Goal: Task Accomplishment & Management: Manage account settings

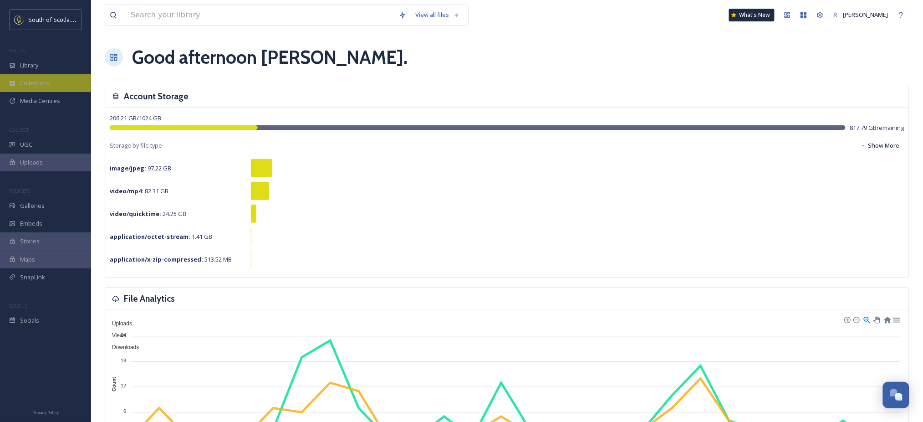
click at [50, 84] on div "Collections" at bounding box center [45, 83] width 91 height 18
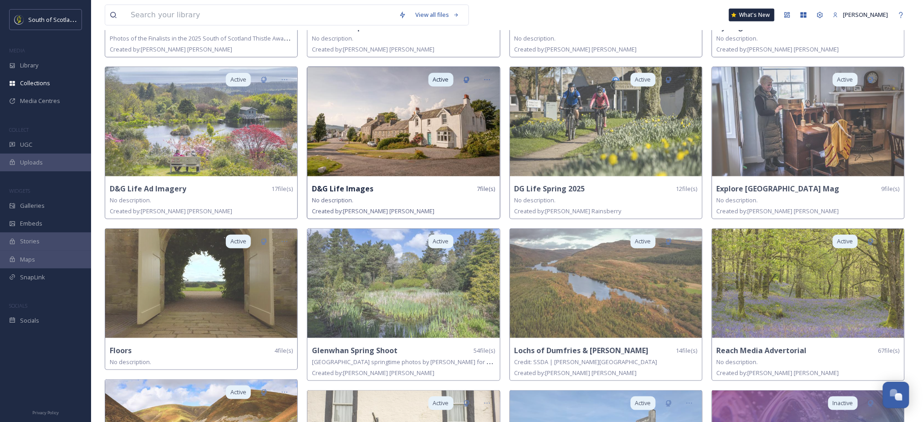
scroll to position [193, 0]
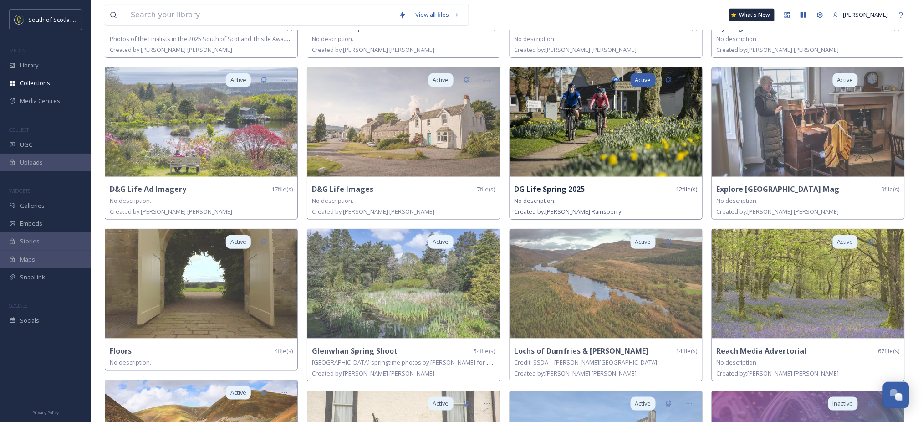
click at [641, 81] on span "Active" at bounding box center [643, 80] width 16 height 9
click at [649, 77] on span "Active" at bounding box center [643, 80] width 16 height 9
click at [689, 77] on icon at bounding box center [689, 80] width 7 height 7
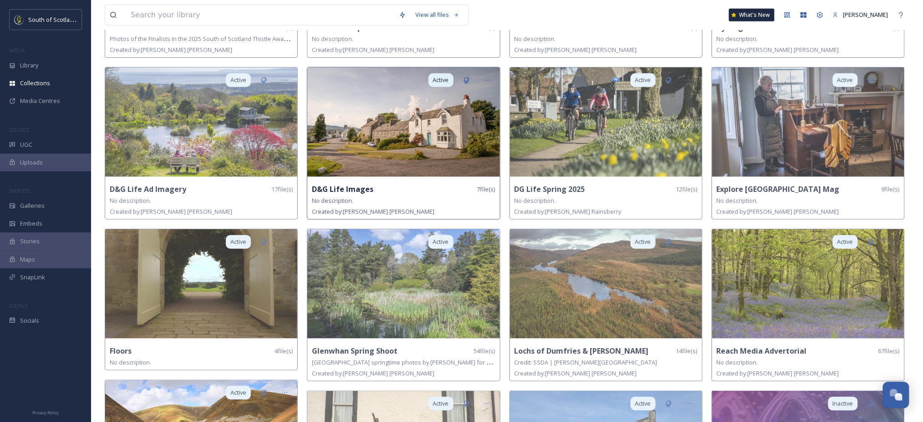
click at [409, 139] on img at bounding box center [403, 121] width 192 height 109
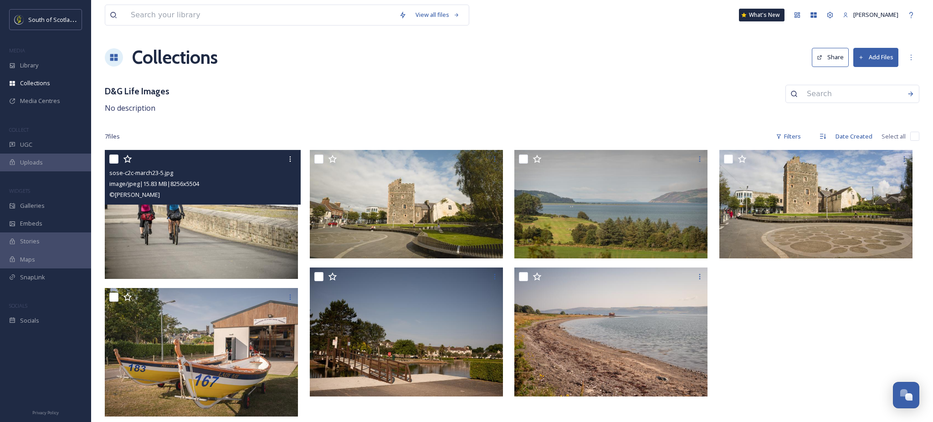
click at [114, 160] on input "checkbox" at bounding box center [113, 158] width 9 height 9
checkbox input "true"
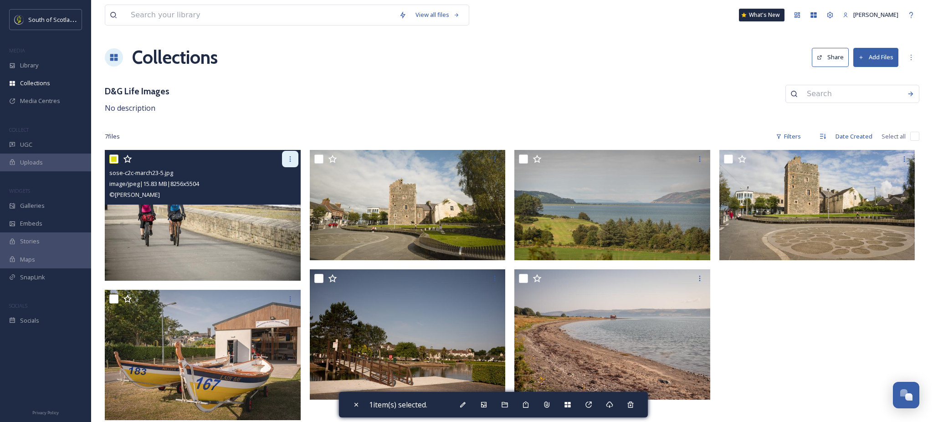
click at [292, 164] on div at bounding box center [290, 159] width 16 height 16
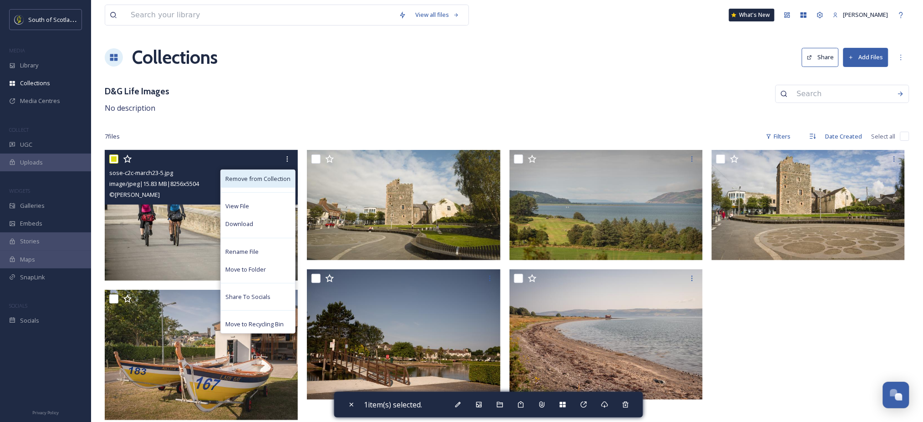
click at [285, 173] on div "Remove from Collection" at bounding box center [258, 179] width 74 height 18
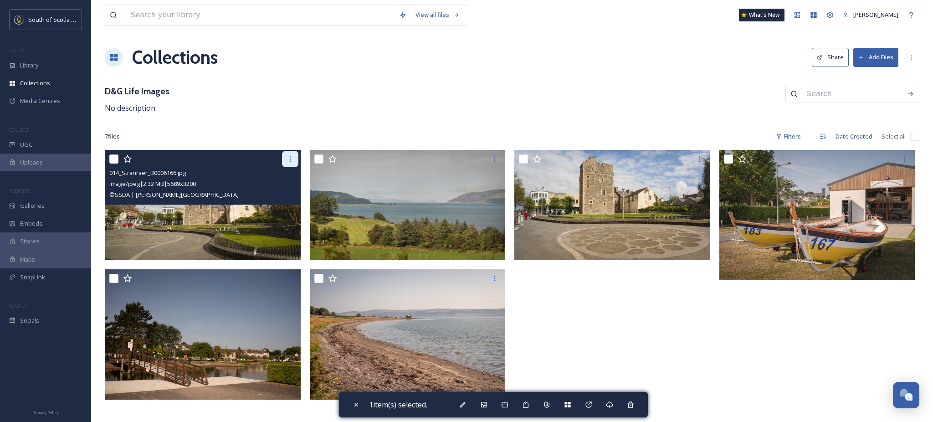
click at [287, 166] on div at bounding box center [290, 159] width 16 height 16
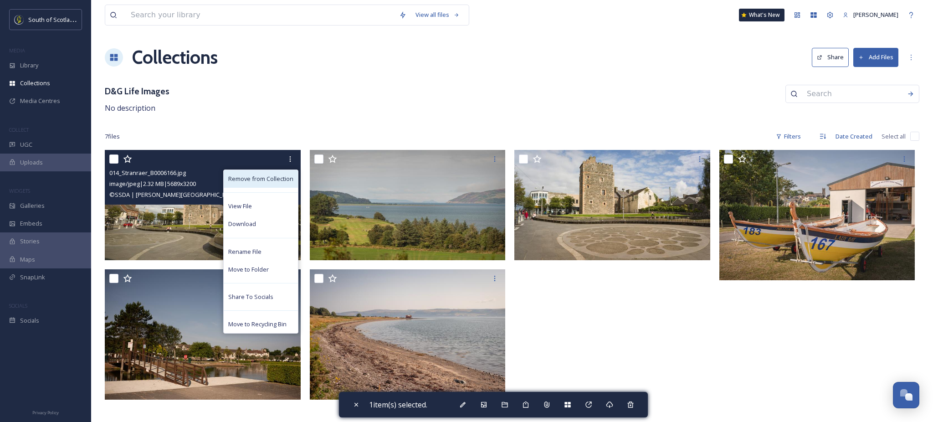
click at [283, 175] on span "Remove from Collection" at bounding box center [260, 178] width 65 height 9
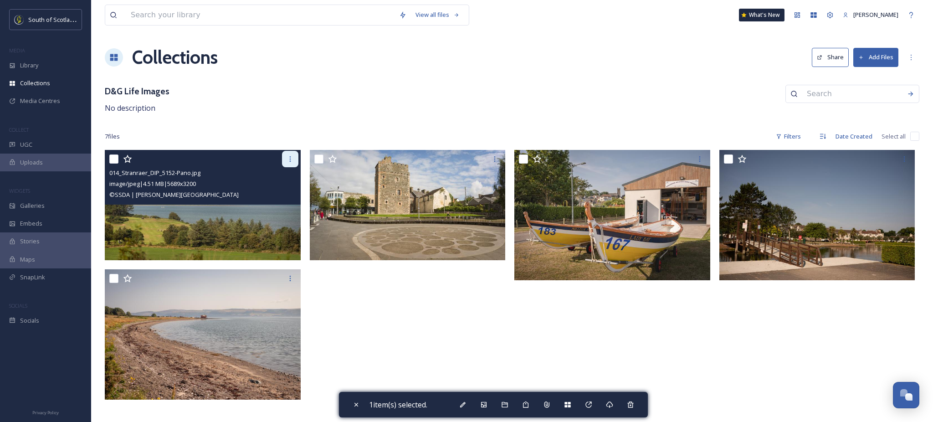
click at [289, 163] on div at bounding box center [290, 159] width 16 height 16
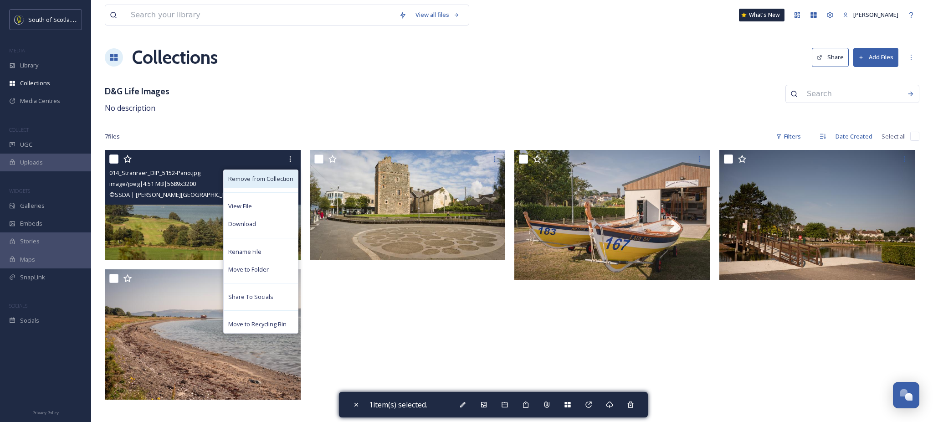
click at [277, 177] on span "Remove from Collection" at bounding box center [260, 178] width 65 height 9
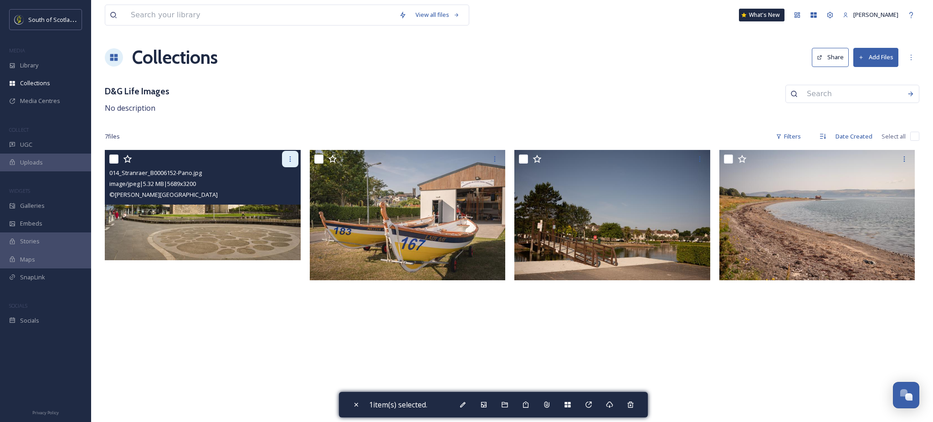
click at [287, 161] on icon at bounding box center [290, 158] width 7 height 7
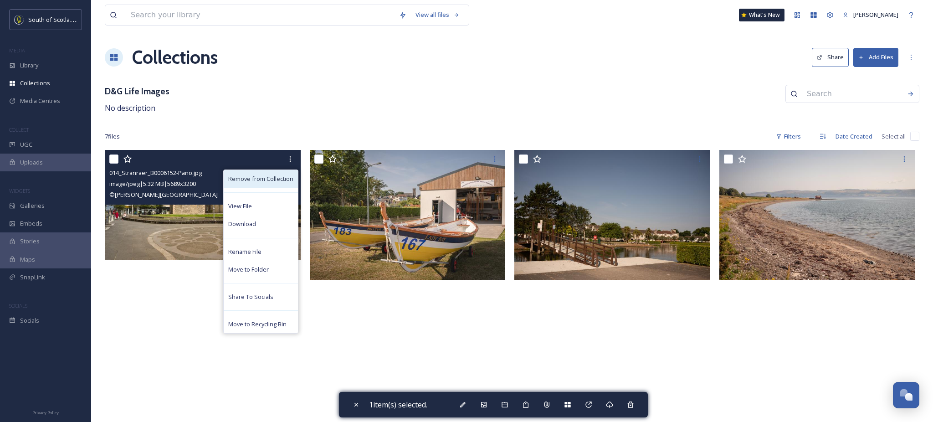
click at [276, 181] on span "Remove from Collection" at bounding box center [260, 178] width 65 height 9
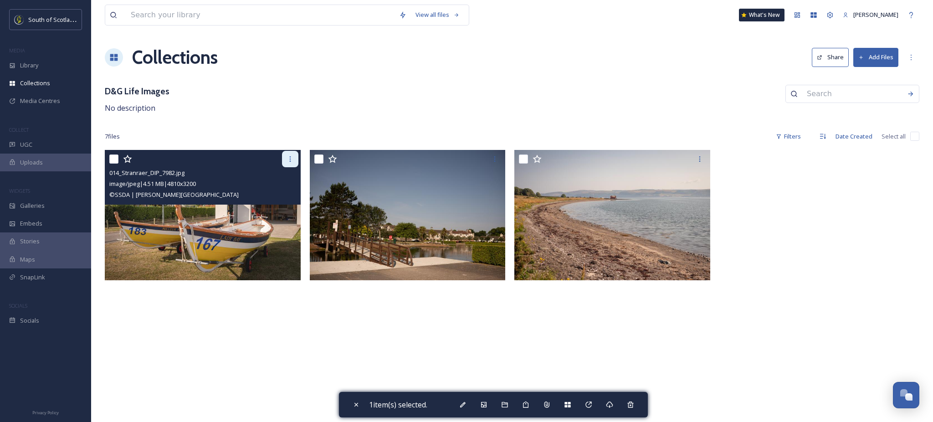
click at [289, 159] on icon at bounding box center [290, 158] width 7 height 7
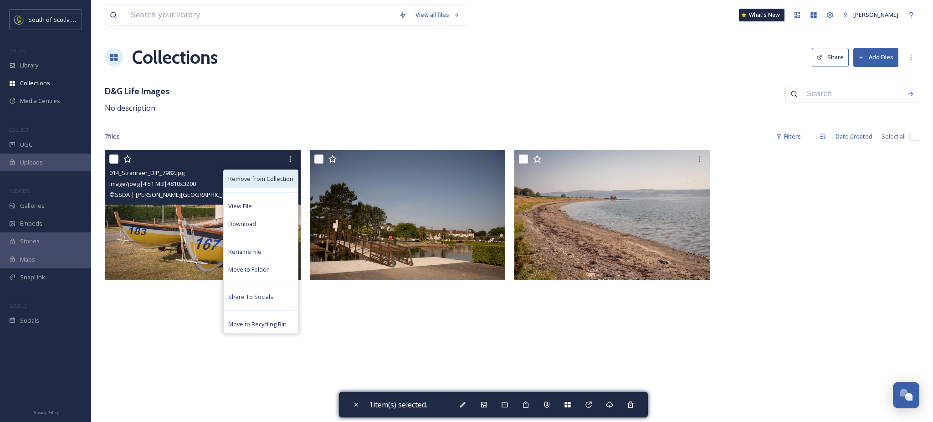
click at [281, 178] on span "Remove from Collection" at bounding box center [260, 178] width 65 height 9
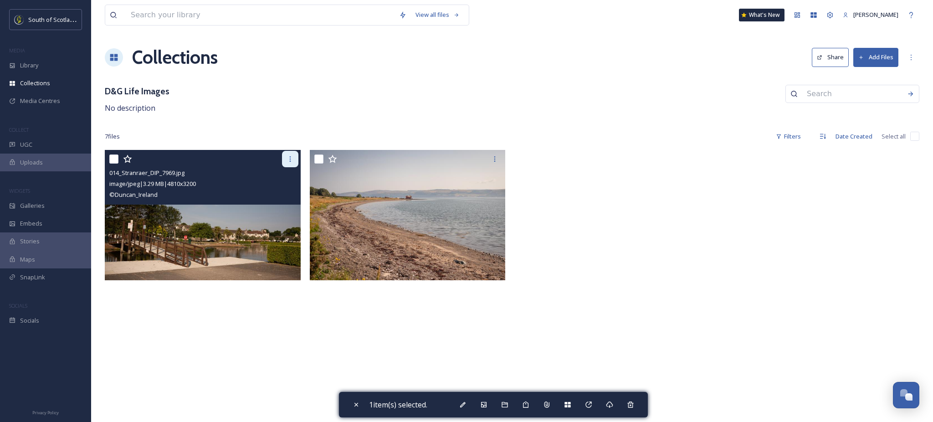
click at [287, 159] on icon at bounding box center [290, 158] width 7 height 7
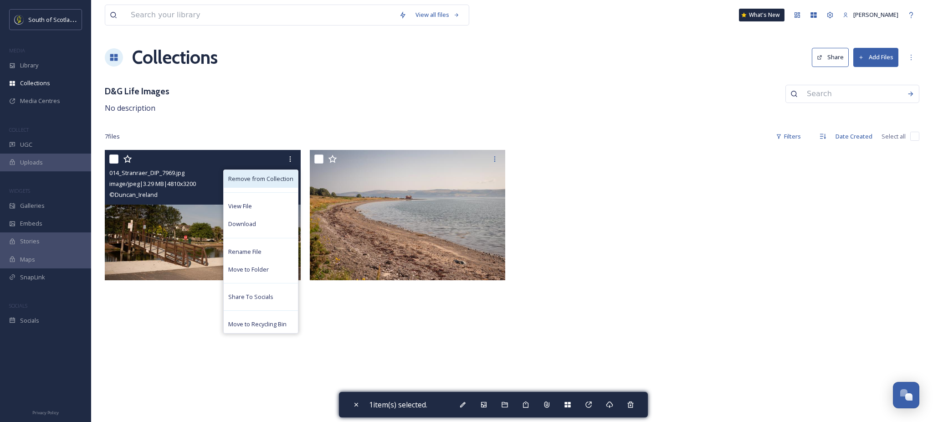
click at [281, 181] on span "Remove from Collection" at bounding box center [260, 178] width 65 height 9
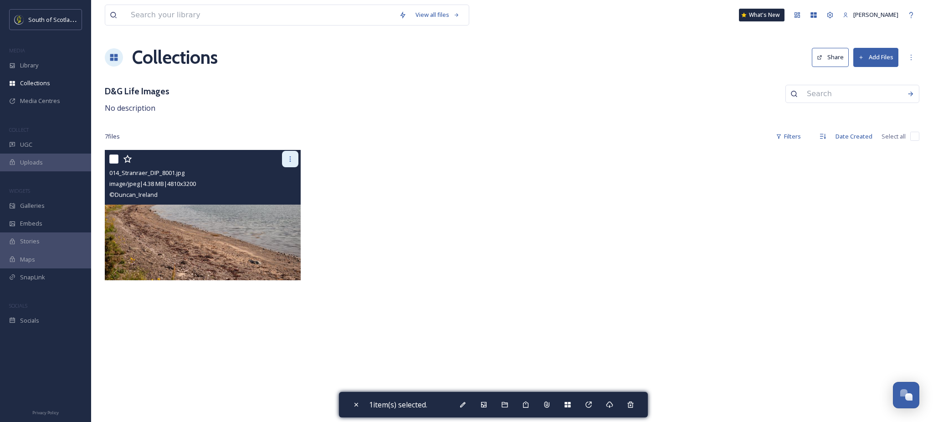
click at [293, 164] on div at bounding box center [290, 159] width 16 height 16
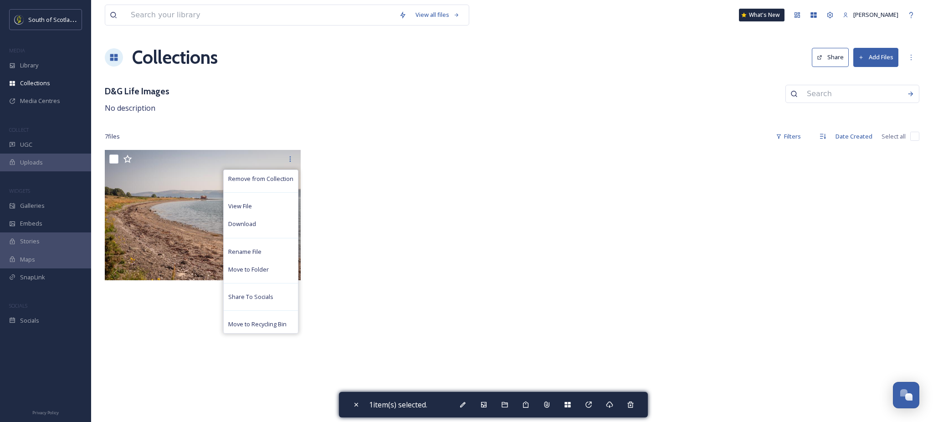
click at [245, 122] on div "View all files What's New [PERSON_NAME] Collections Share Add Files D&G Life Im…" at bounding box center [512, 211] width 842 height 422
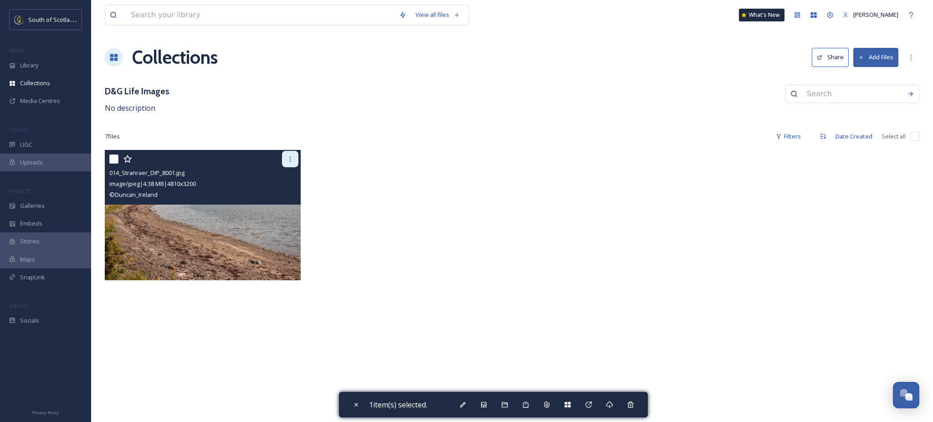
click at [291, 163] on div at bounding box center [290, 159] width 16 height 16
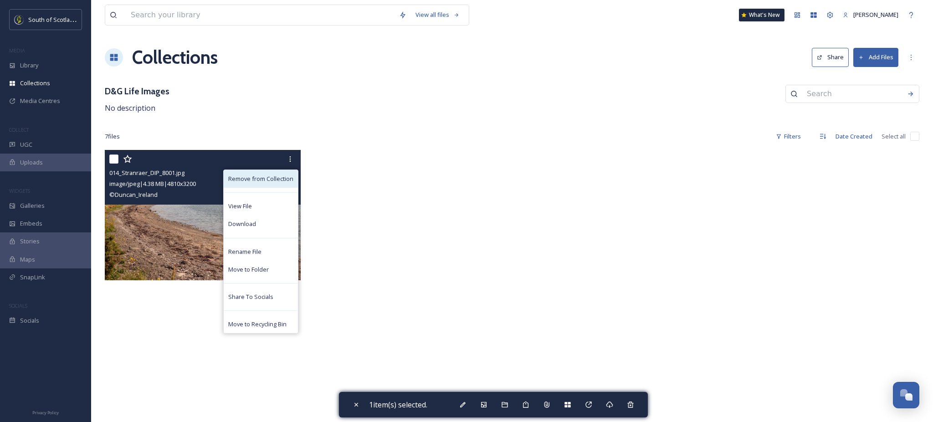
click at [278, 178] on span "Remove from Collection" at bounding box center [260, 178] width 65 height 9
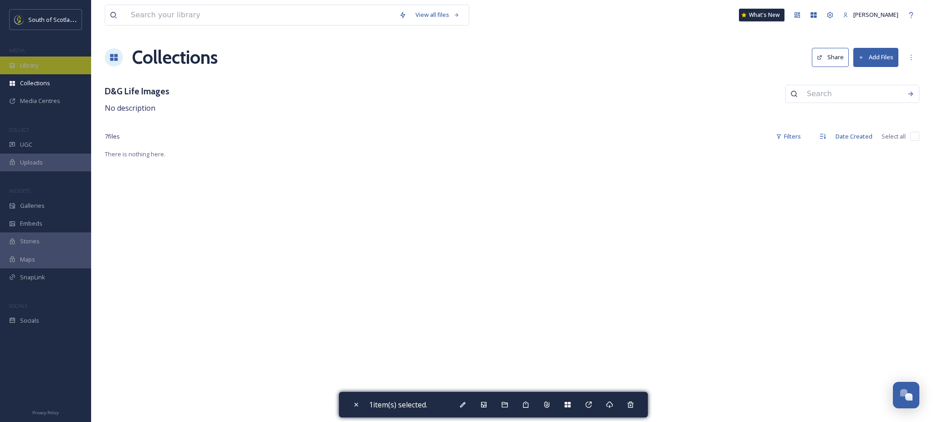
click at [35, 66] on span "Library" at bounding box center [29, 65] width 18 height 9
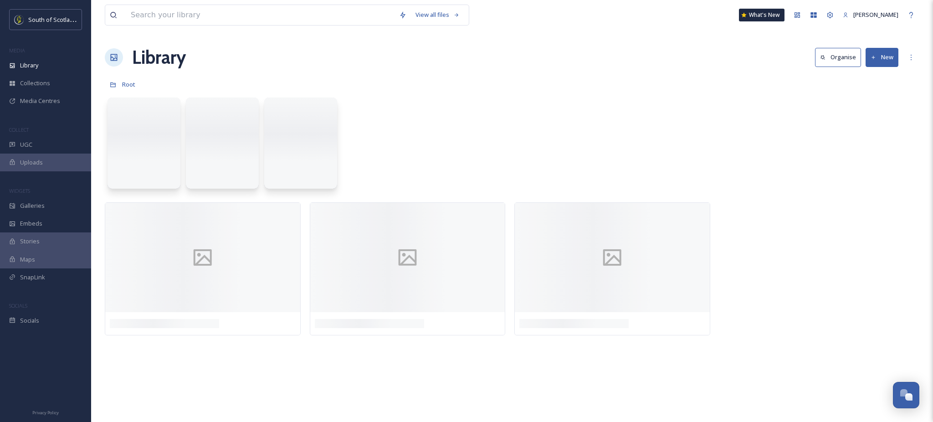
click at [170, 3] on div "View all files What's New [PERSON_NAME]" at bounding box center [512, 15] width 814 height 30
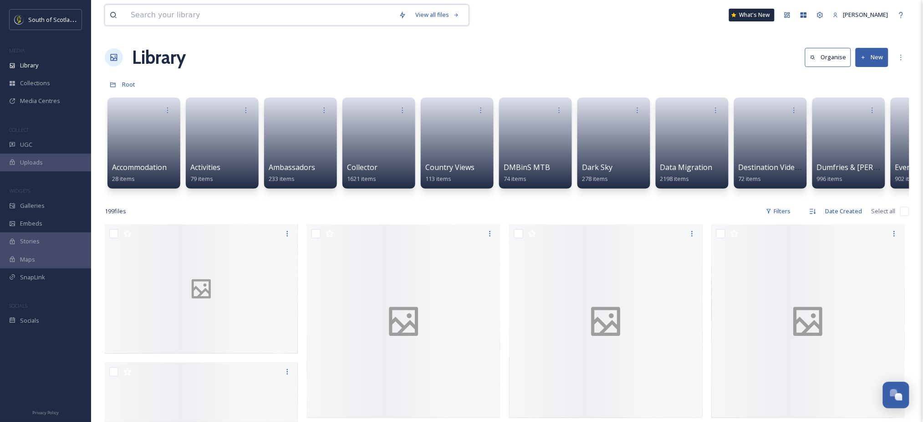
click at [165, 15] on input at bounding box center [260, 15] width 268 height 20
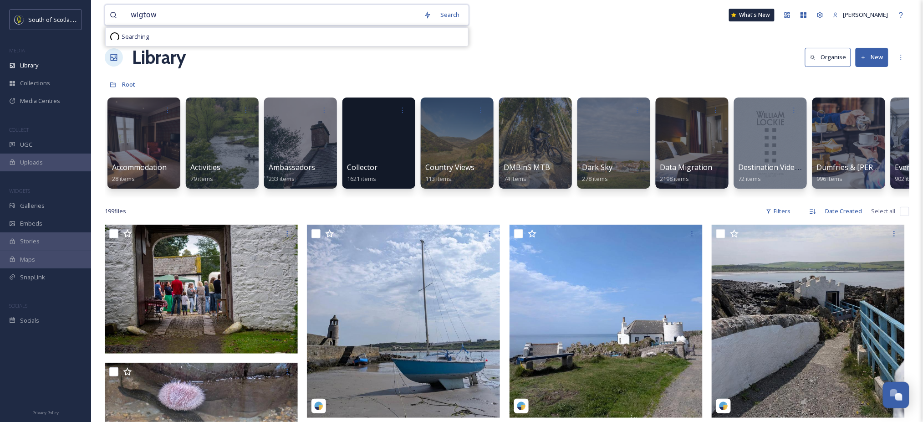
type input "wigtown"
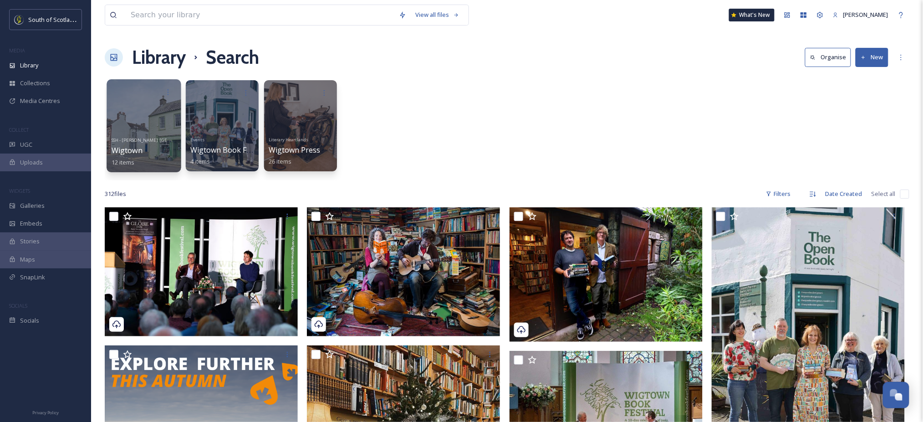
click at [147, 136] on link "SSH - [PERSON_NAME] [GEOGRAPHIC_DATA] Wigtown 12 items" at bounding box center [159, 149] width 94 height 31
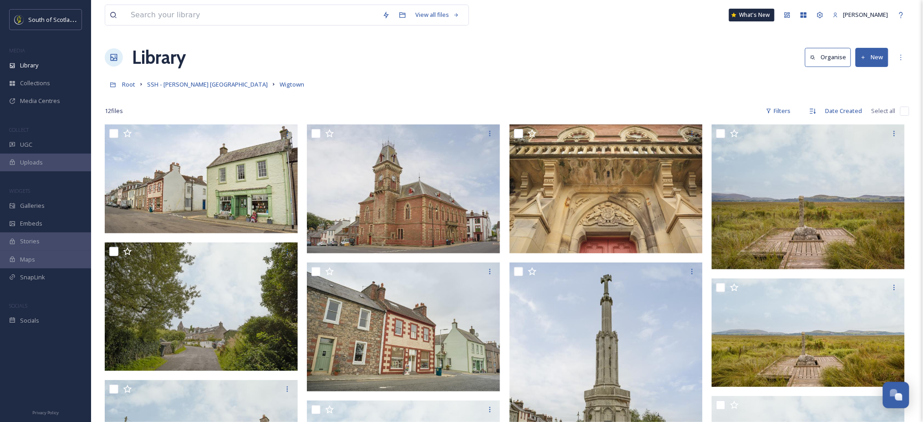
click at [114, 131] on input "checkbox" at bounding box center [113, 133] width 9 height 9
checkbox input "true"
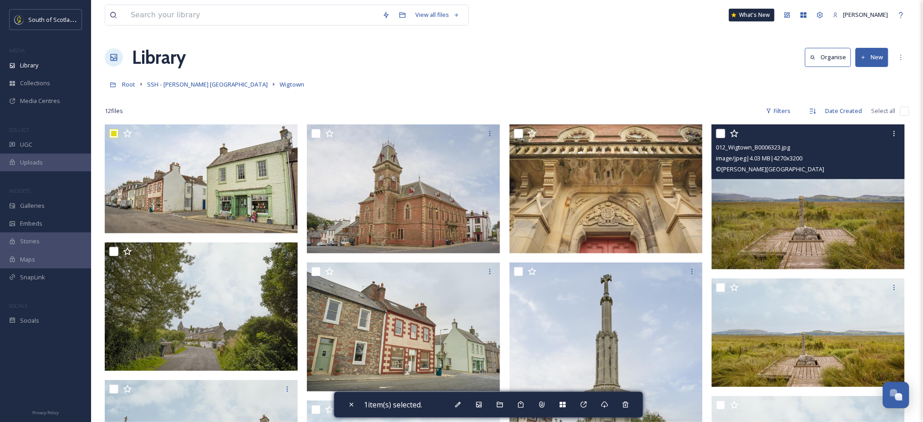
click at [722, 130] on input "checkbox" at bounding box center [720, 133] width 9 height 9
checkbox input "true"
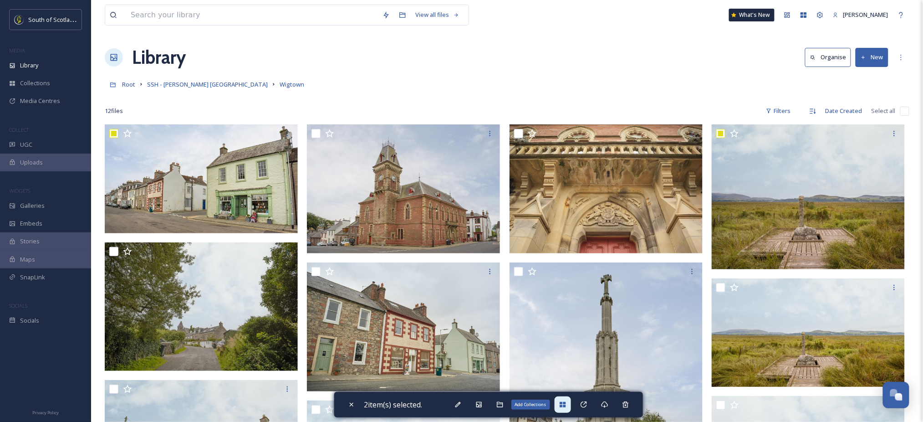
click at [564, 400] on div "Add Collections" at bounding box center [563, 404] width 16 height 16
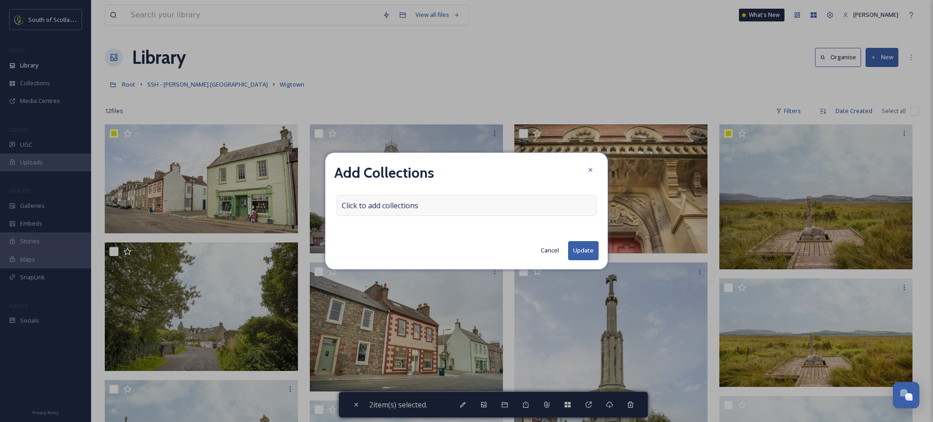
click at [463, 207] on div "Click to add collections" at bounding box center [467, 205] width 260 height 21
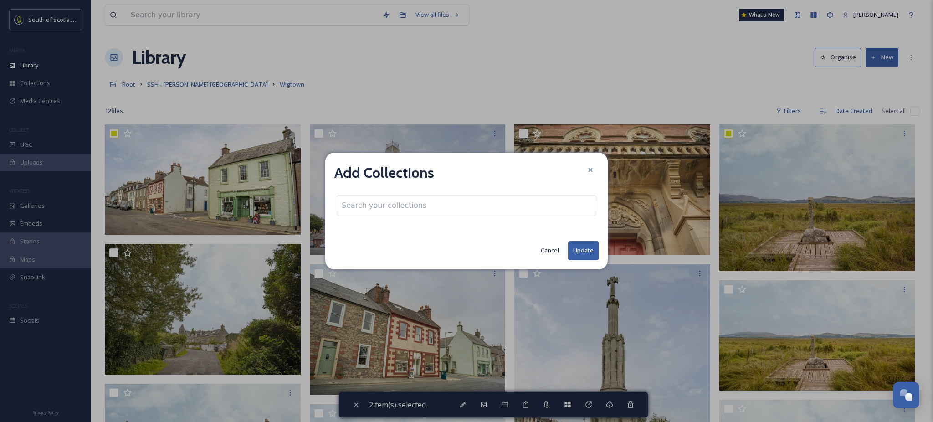
click at [463, 207] on div at bounding box center [467, 205] width 260 height 21
click at [389, 215] on input at bounding box center [387, 205] width 100 height 20
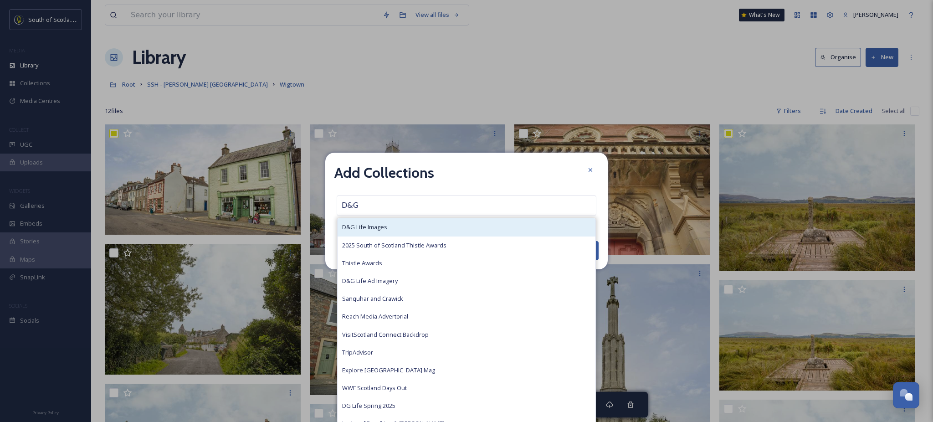
type input "D&G"
click at [385, 228] on span "D&G Life Images" at bounding box center [364, 227] width 45 height 9
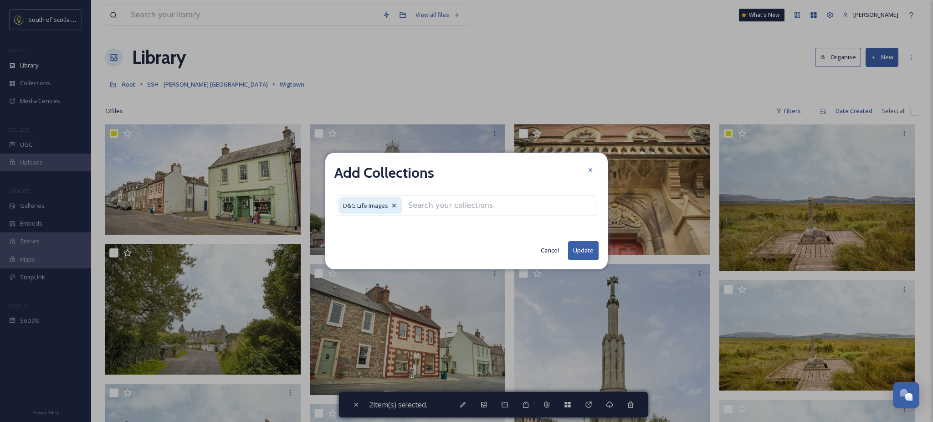
click at [589, 253] on button "Update" at bounding box center [583, 250] width 31 height 19
checkbox input "false"
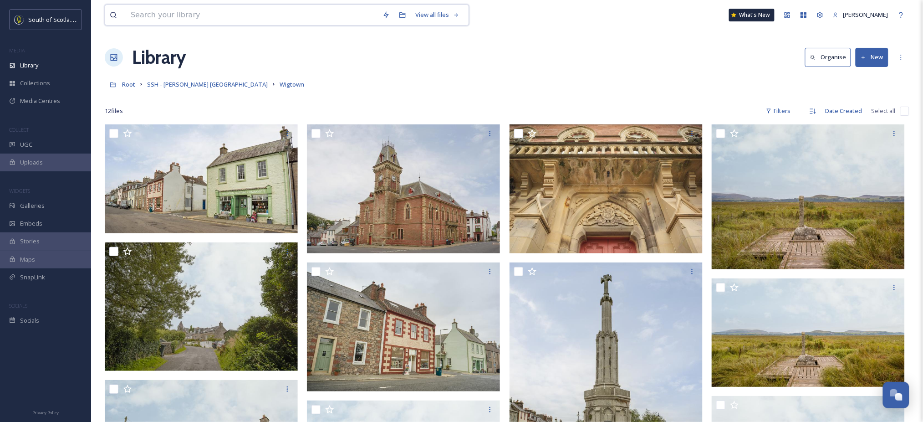
click at [276, 19] on input at bounding box center [252, 15] width 252 height 20
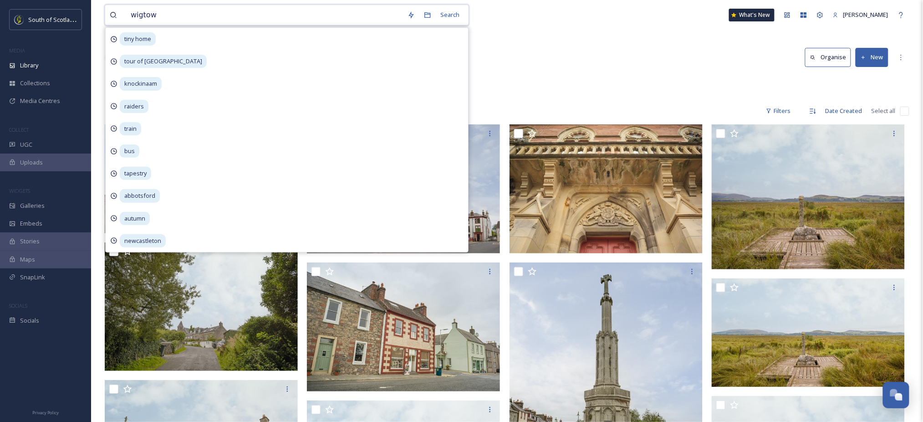
type input "wigtown"
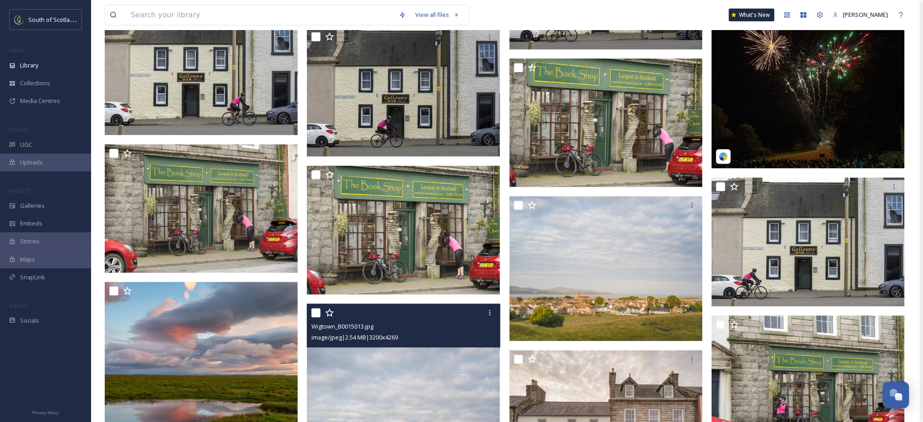
scroll to position [1887, 0]
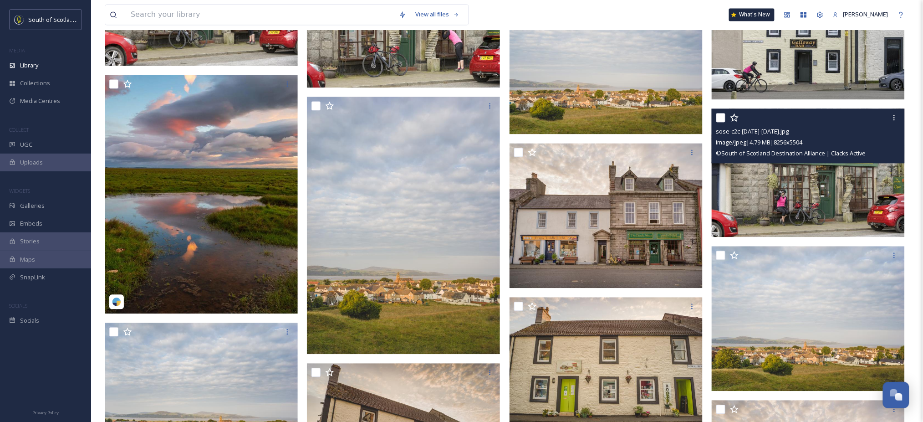
click at [723, 119] on input "checkbox" at bounding box center [720, 117] width 9 height 9
checkbox input "true"
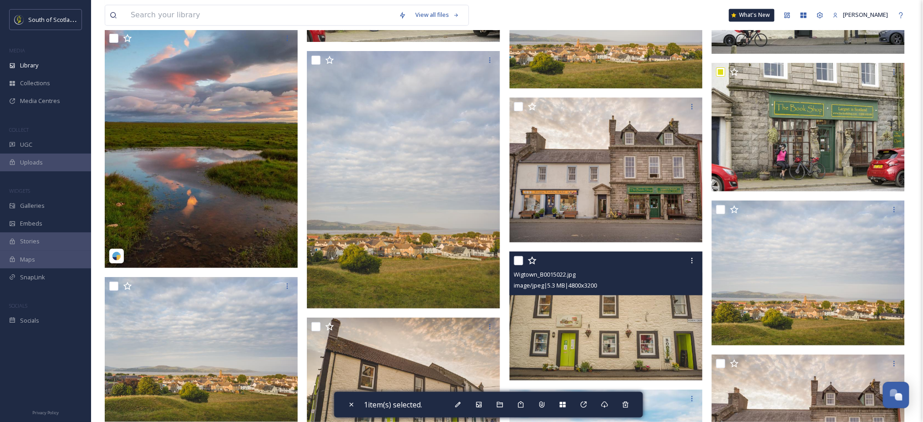
scroll to position [1932, 0]
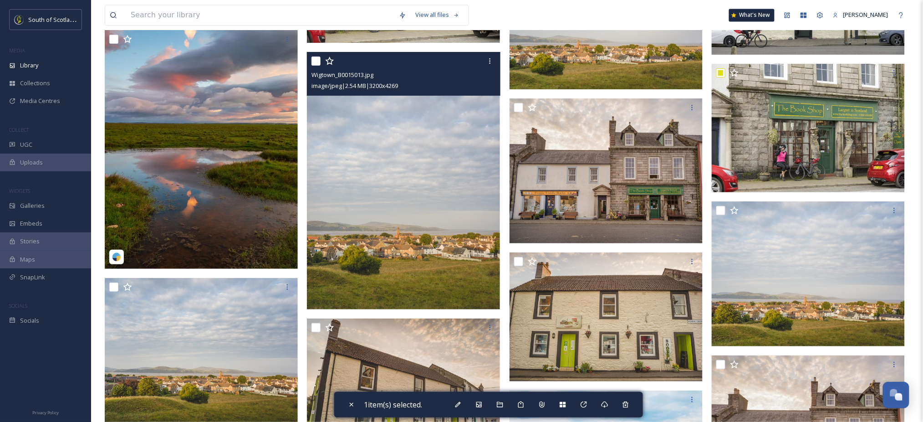
click at [312, 63] on input "checkbox" at bounding box center [316, 60] width 9 height 9
checkbox input "true"
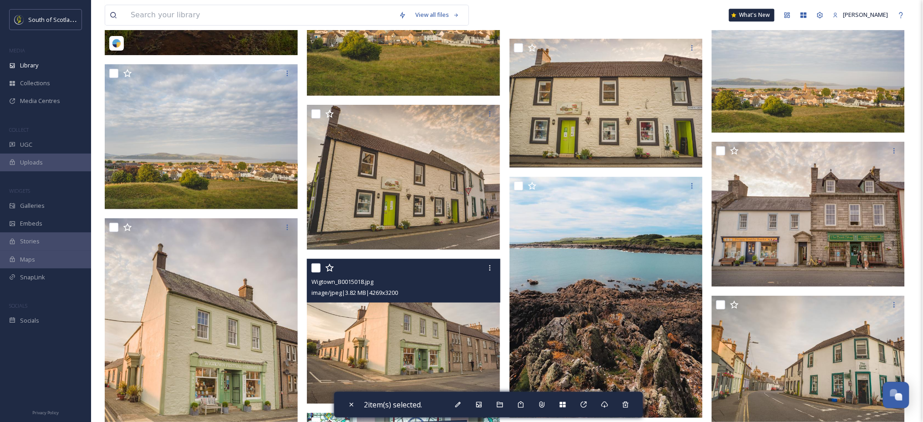
scroll to position [2269, 0]
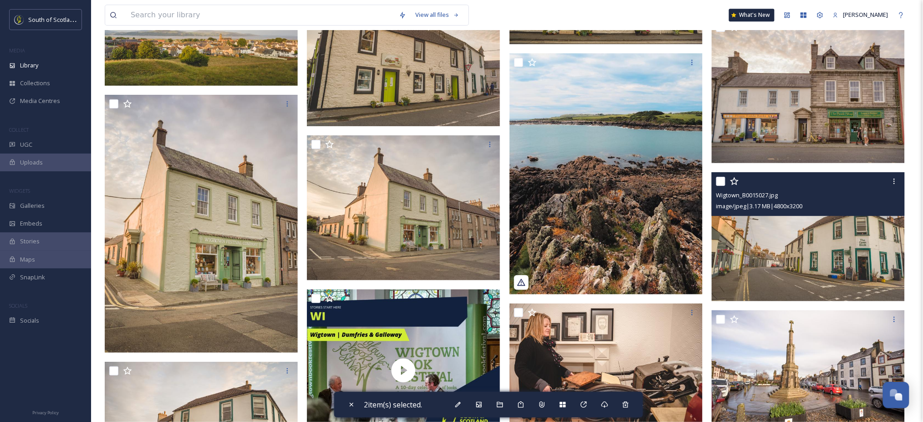
click at [723, 182] on input "checkbox" at bounding box center [720, 181] width 9 height 9
checkbox input "true"
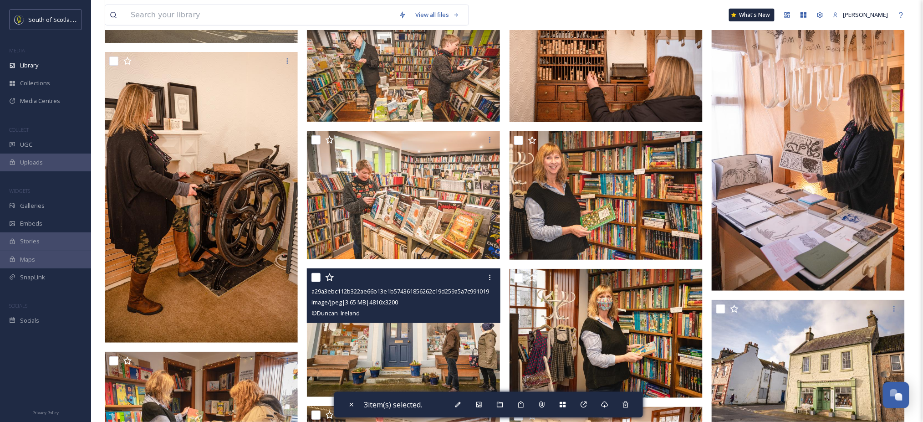
scroll to position [2717, 0]
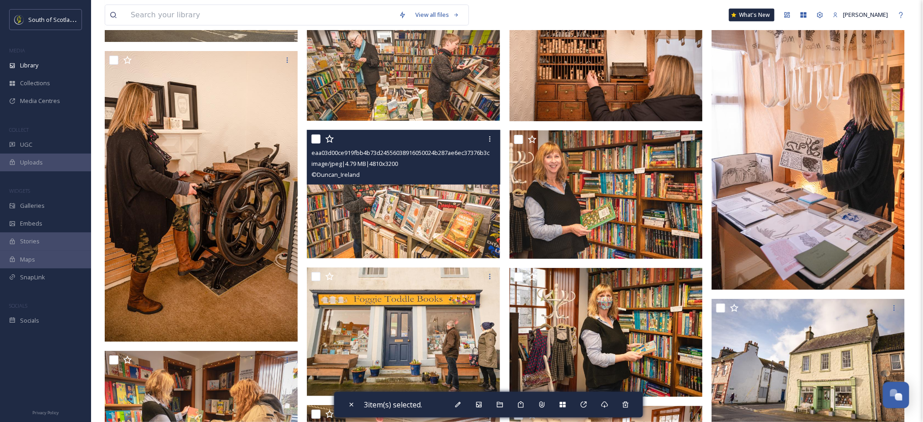
click at [315, 138] on input "checkbox" at bounding box center [316, 138] width 9 height 9
checkbox input "true"
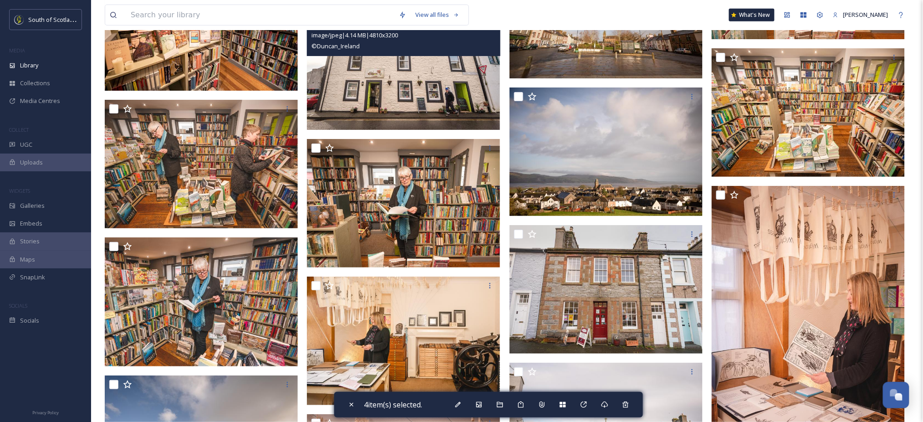
scroll to position [5242, 0]
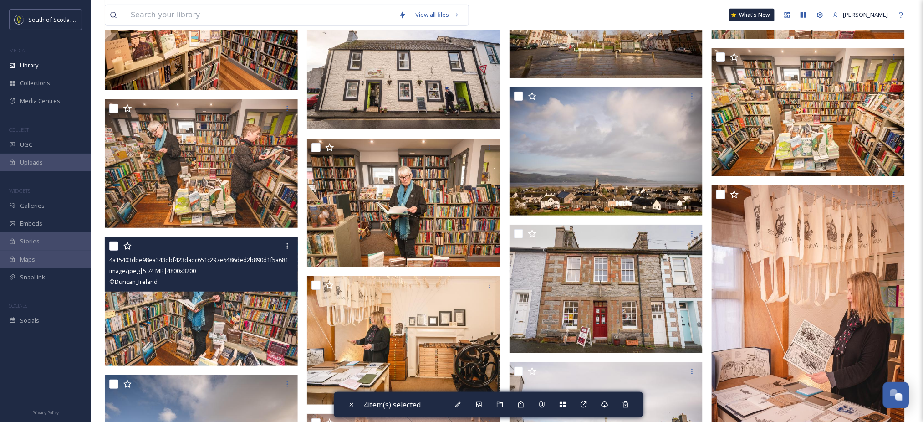
click at [113, 246] on input "checkbox" at bounding box center [113, 245] width 9 height 9
checkbox input "true"
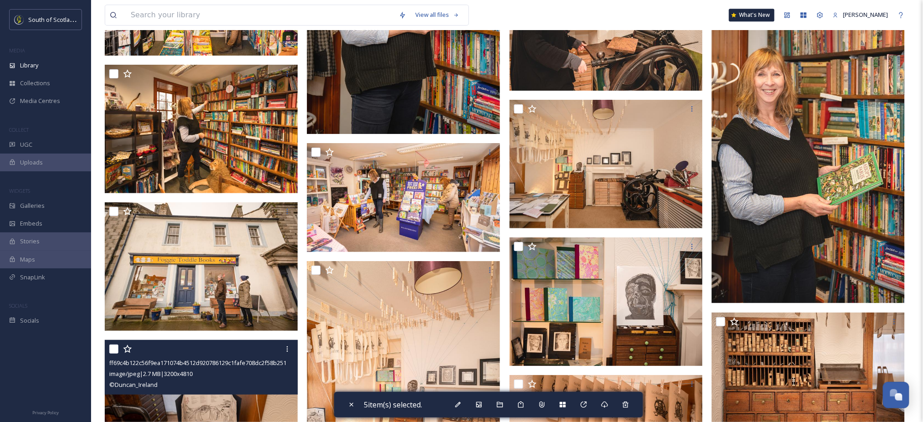
scroll to position [3536, 0]
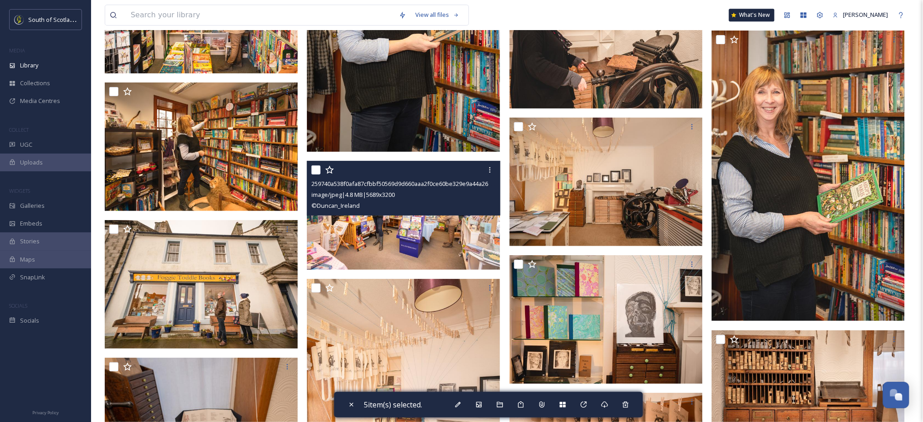
click at [315, 172] on input "checkbox" at bounding box center [316, 169] width 9 height 9
checkbox input "true"
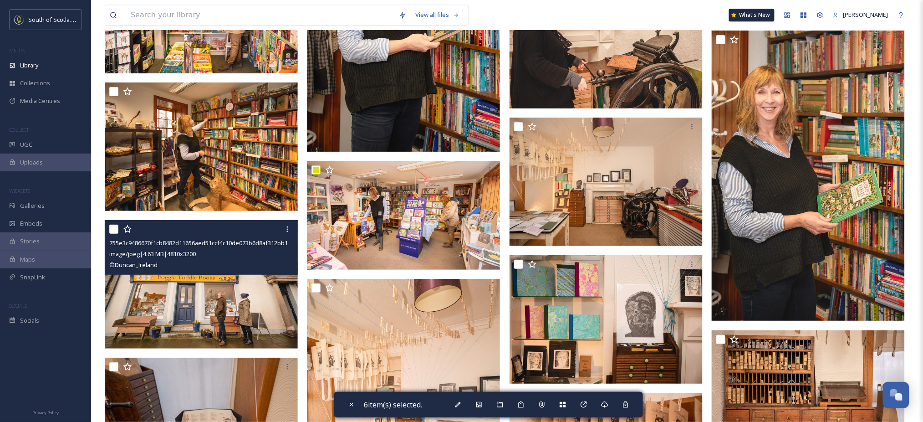
click at [112, 232] on input "checkbox" at bounding box center [113, 229] width 9 height 9
checkbox input "true"
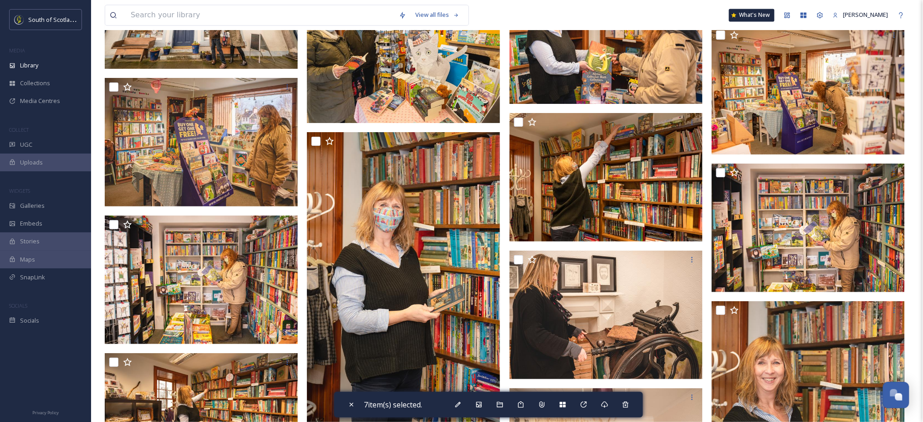
scroll to position [3222, 0]
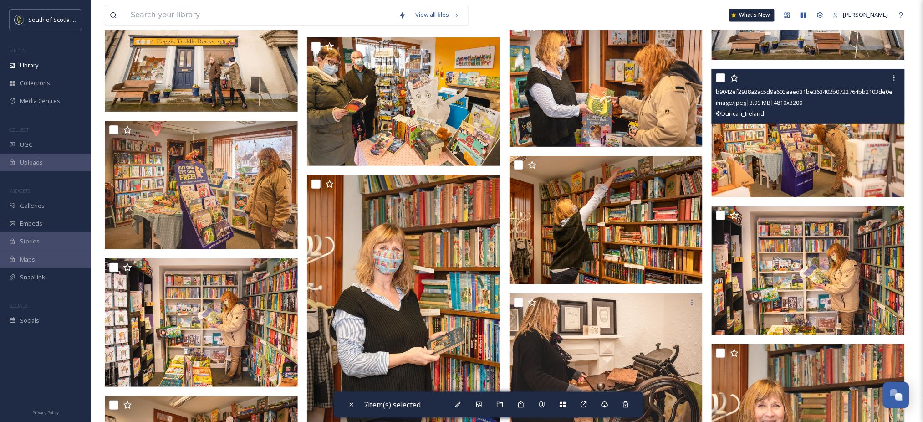
click at [719, 82] on input "checkbox" at bounding box center [720, 77] width 9 height 9
checkbox input "true"
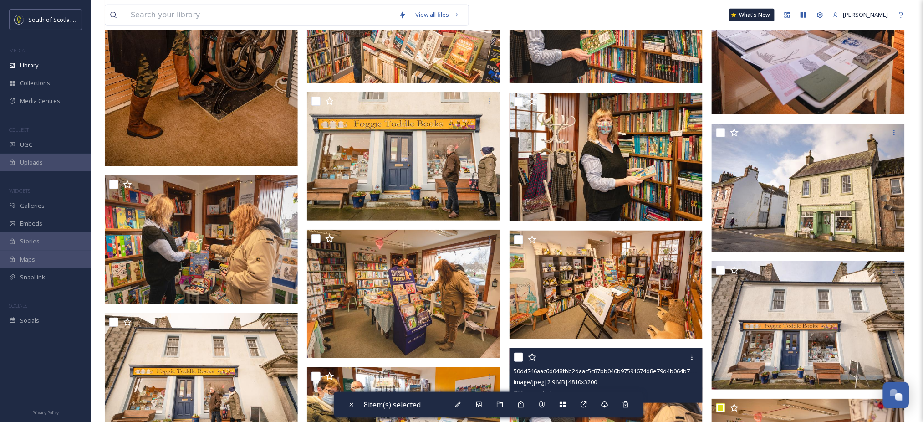
scroll to position [2889, 0]
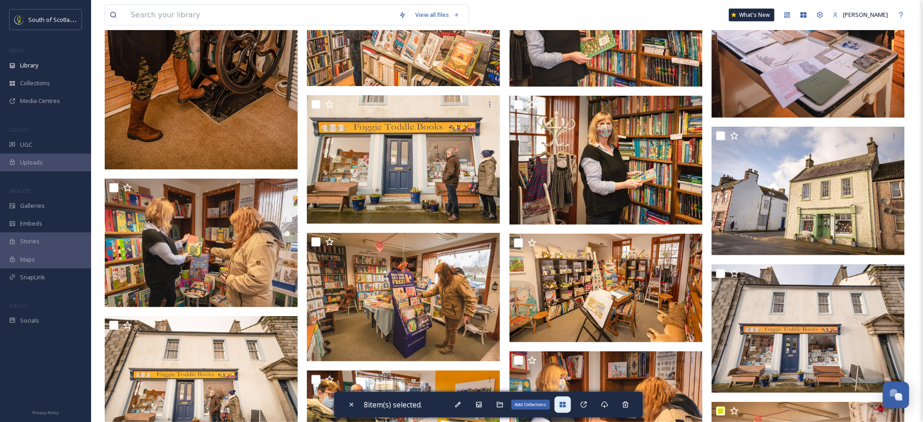
click at [566, 407] on icon at bounding box center [563, 404] width 6 height 5
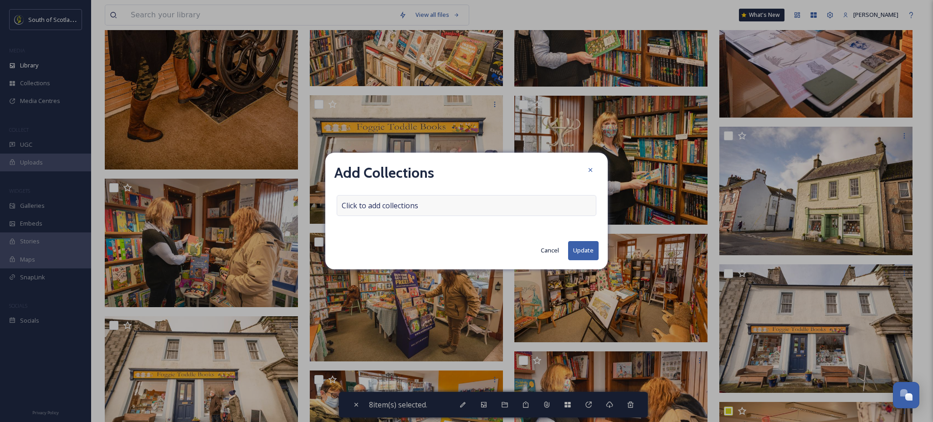
click at [395, 202] on span "Click to add collections" at bounding box center [380, 205] width 77 height 11
click at [395, 202] on input at bounding box center [387, 205] width 100 height 20
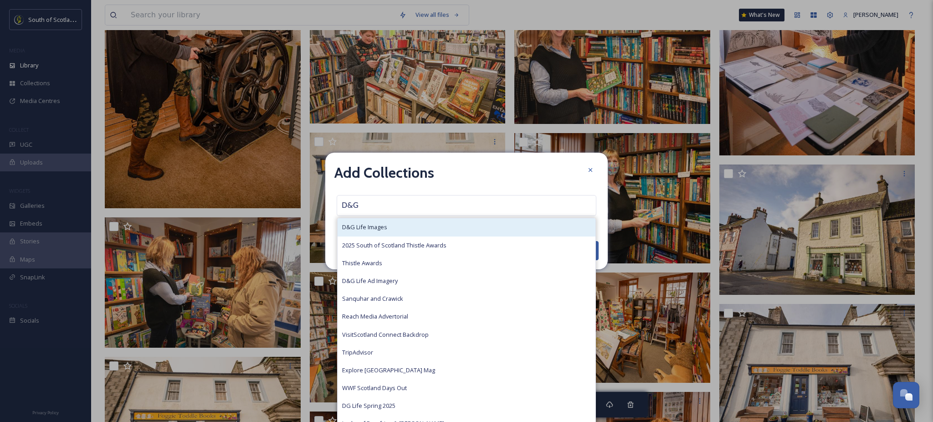
type input "D&G"
click at [379, 229] on span "D&G Life Images" at bounding box center [364, 227] width 45 height 9
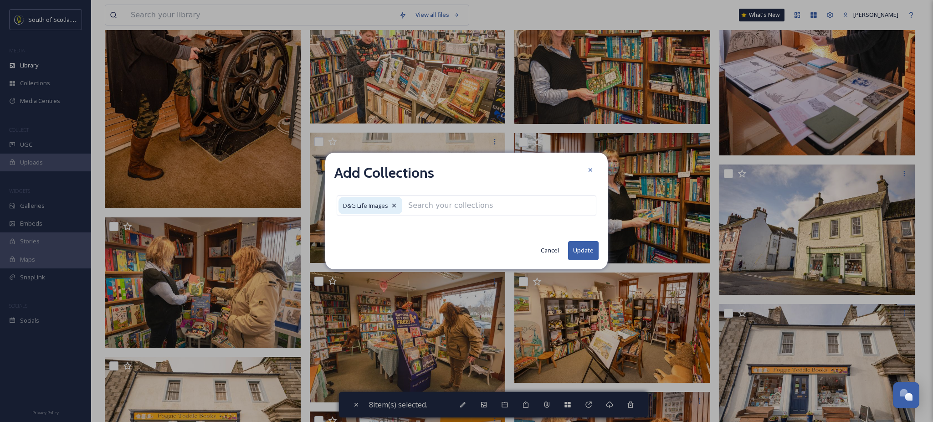
click at [583, 244] on button "Update" at bounding box center [583, 250] width 31 height 19
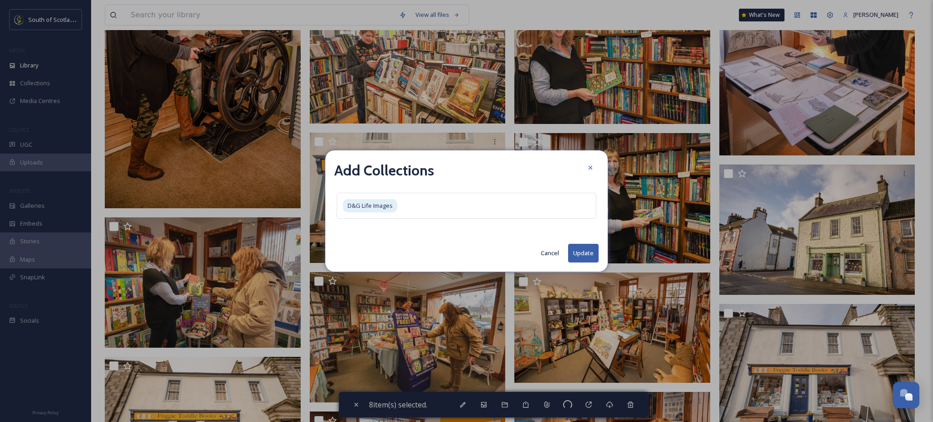
checkbox input "false"
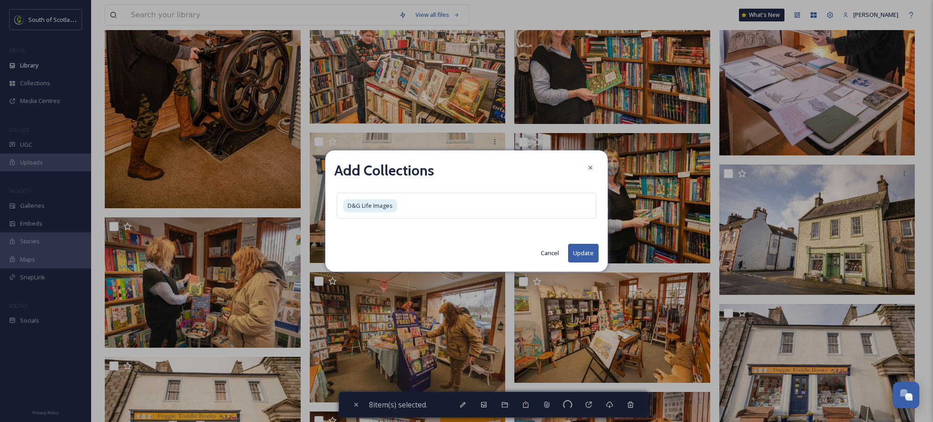
checkbox input "false"
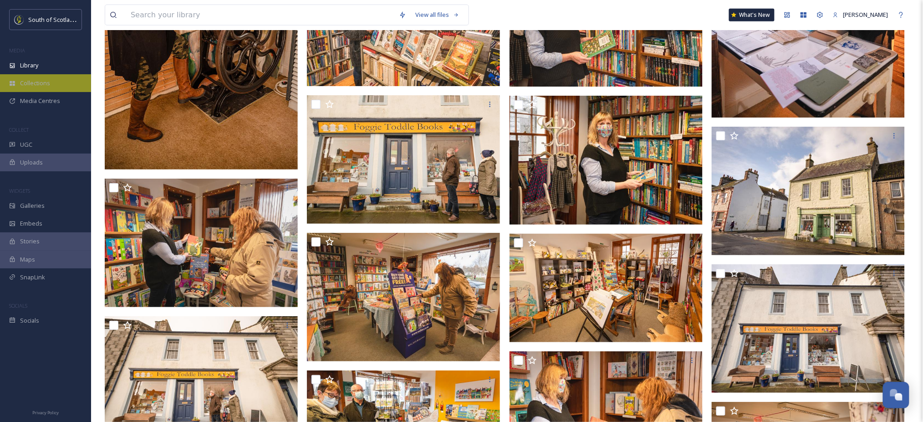
click at [42, 86] on span "Collections" at bounding box center [35, 83] width 30 height 9
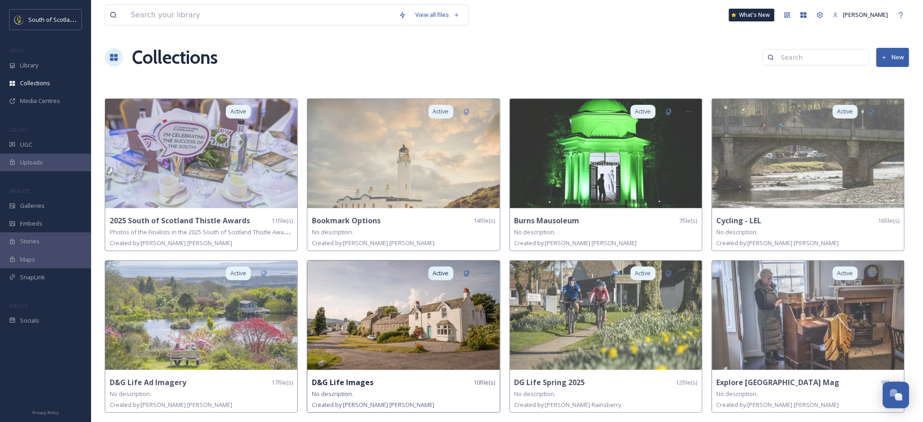
click at [396, 337] on img at bounding box center [403, 315] width 192 height 109
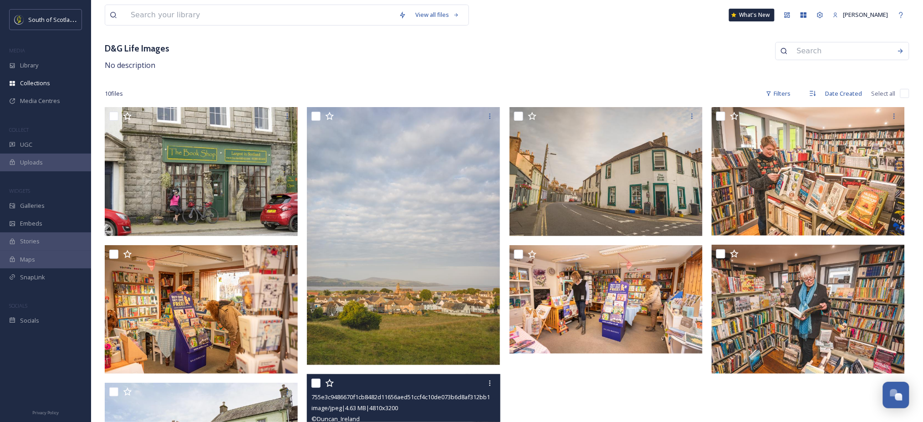
scroll to position [40, 0]
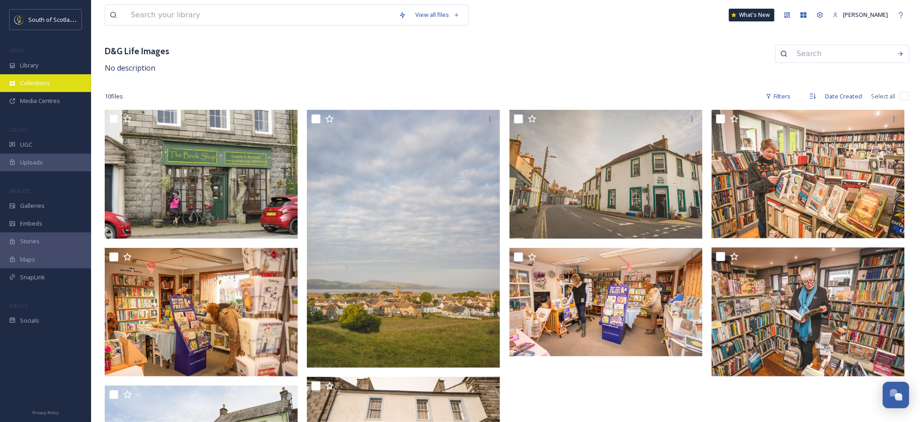
click at [53, 83] on div "Collections" at bounding box center [45, 83] width 91 height 18
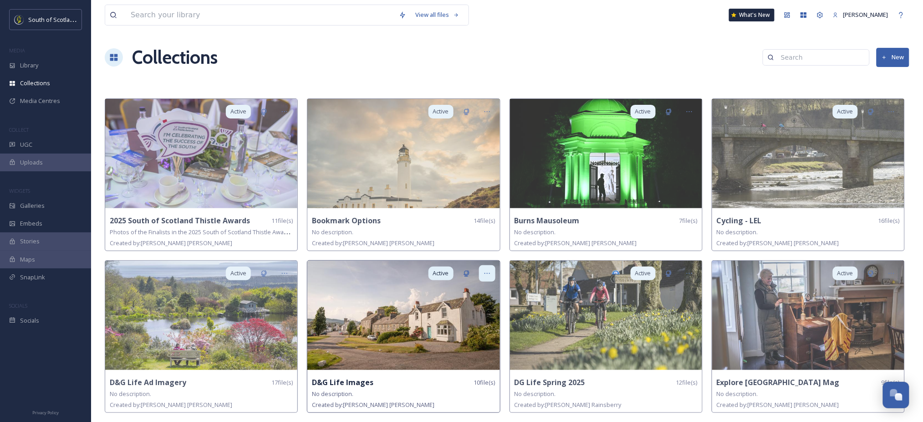
click at [485, 273] on icon at bounding box center [487, 273] width 7 height 7
click at [469, 311] on div "Share" at bounding box center [471, 311] width 47 height 18
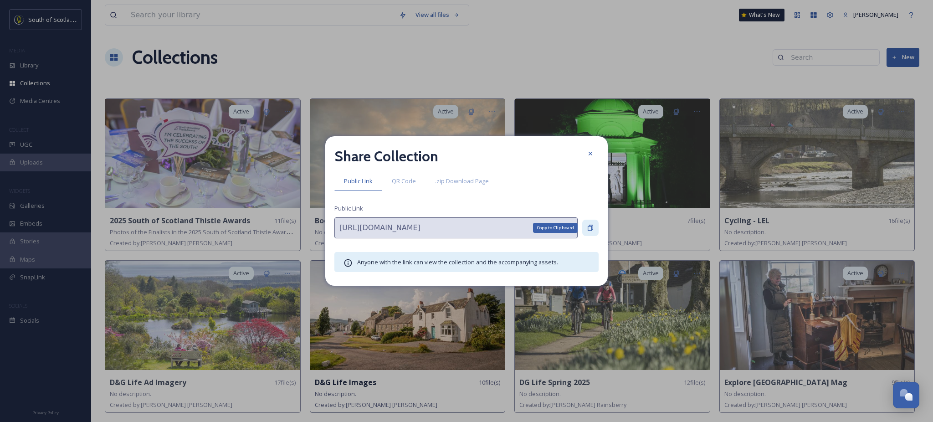
click at [587, 229] on icon at bounding box center [590, 227] width 7 height 7
